Goal: Find specific page/section: Find specific page/section

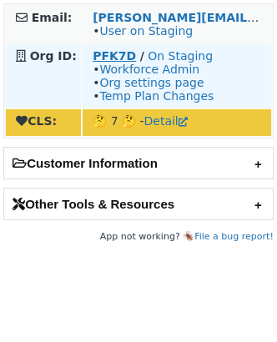
click at [108, 55] on strong "PFK7D" at bounding box center [114, 55] width 43 height 13
